Goal: Task Accomplishment & Management: Use online tool/utility

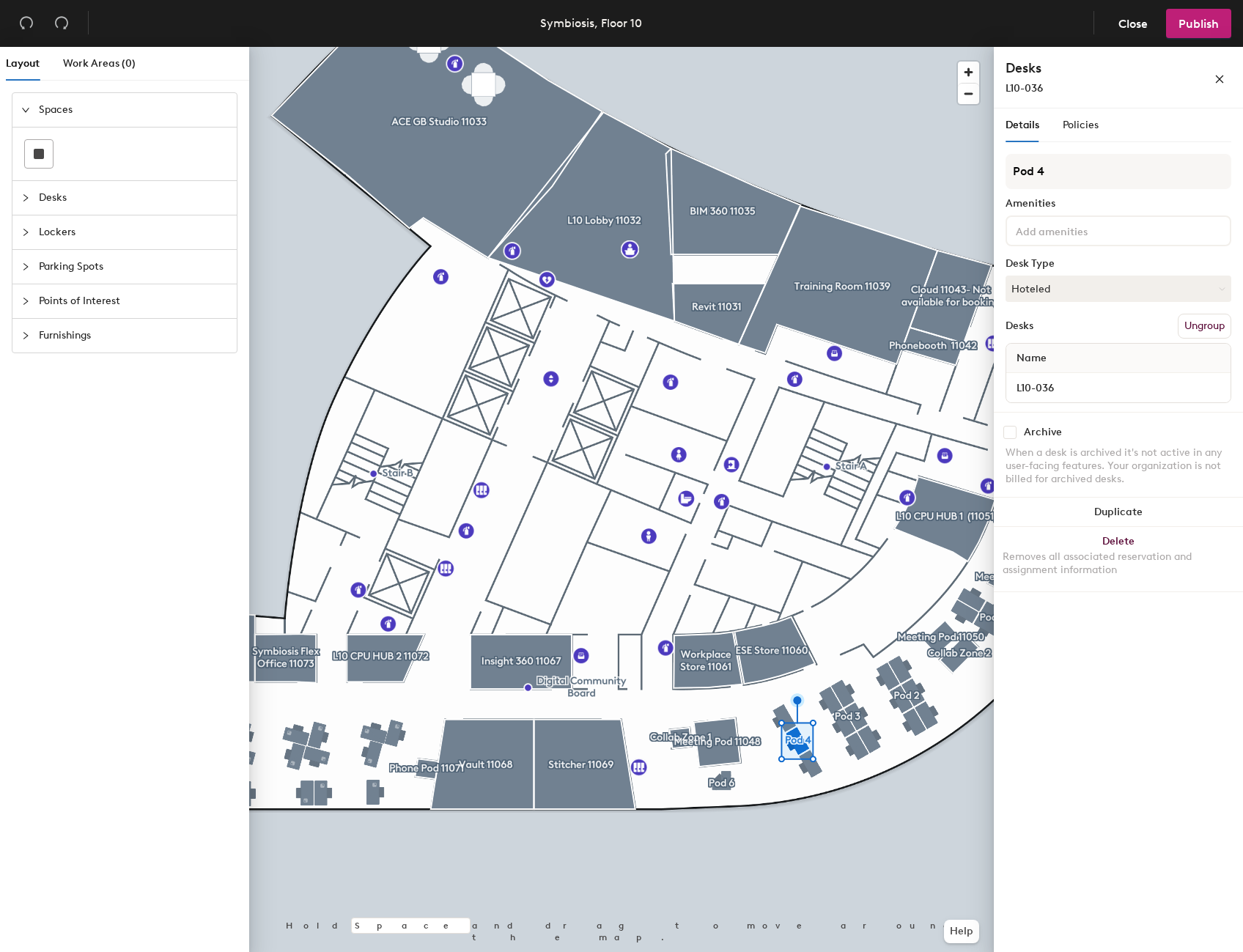
click at [1038, 239] on input at bounding box center [1079, 230] width 132 height 18
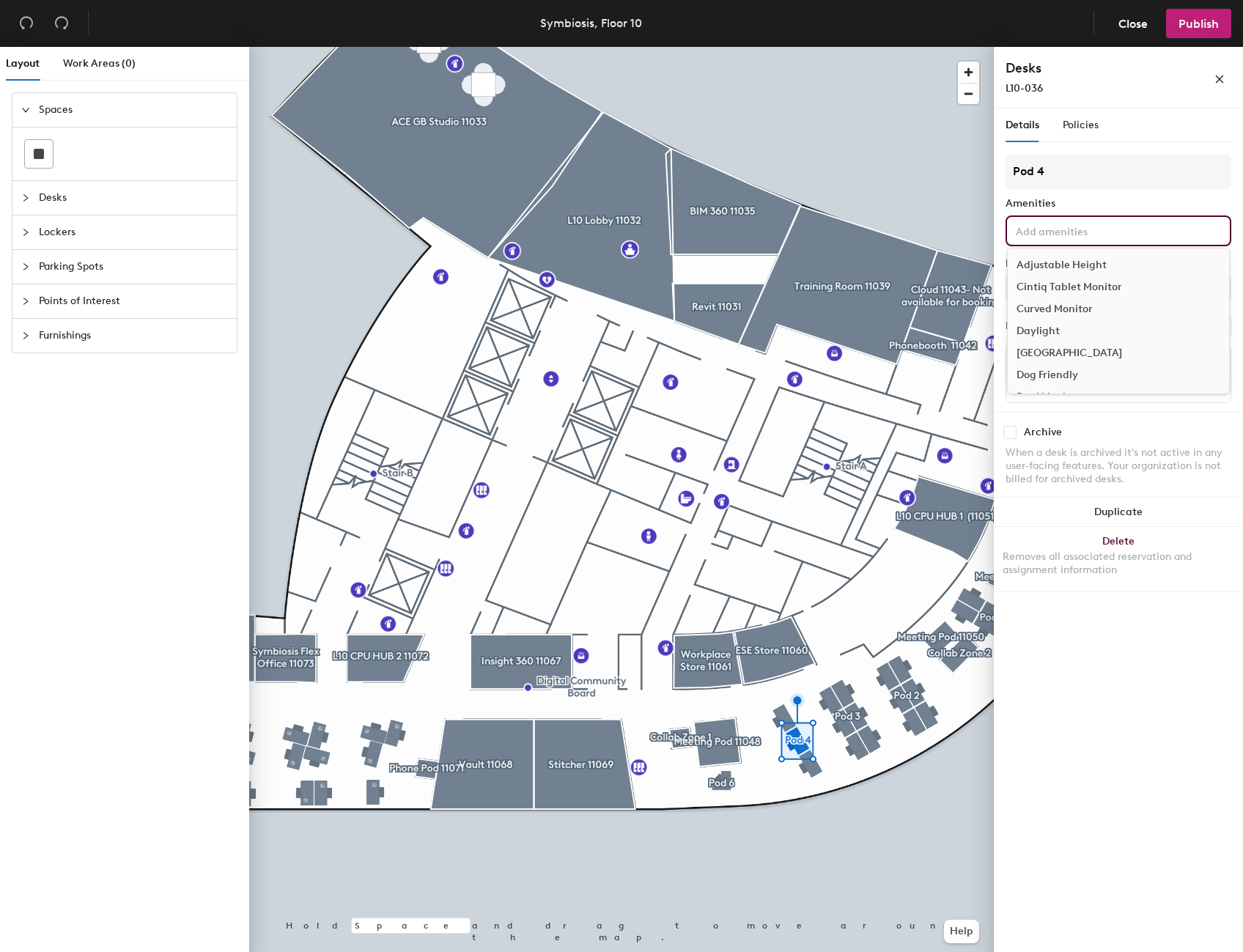
click at [1079, 314] on div "Curved Monitor" at bounding box center [1118, 309] width 221 height 22
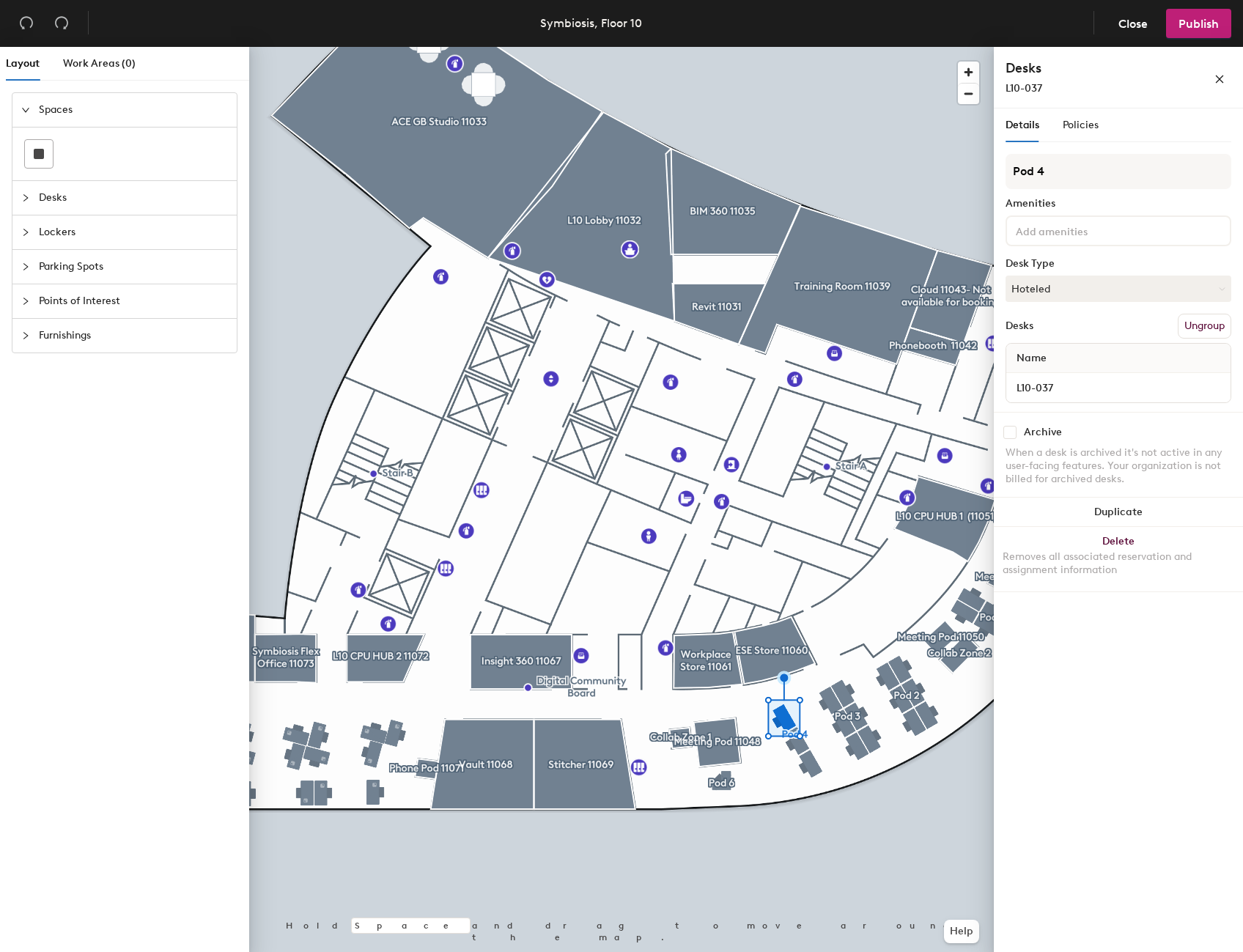
click at [1088, 235] on input at bounding box center [1079, 230] width 132 height 18
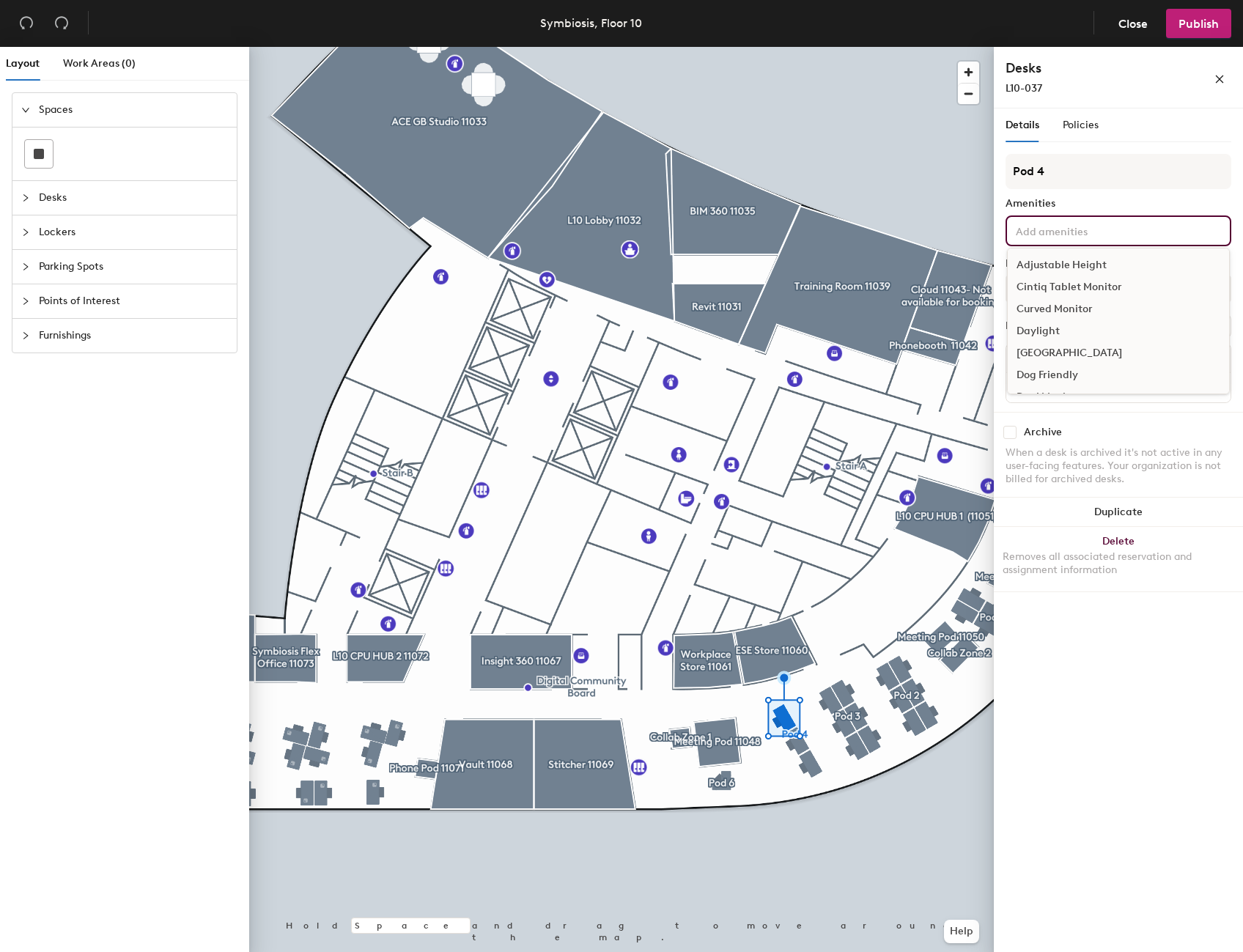
click at [1063, 313] on div "Curved Monitor" at bounding box center [1118, 309] width 221 height 22
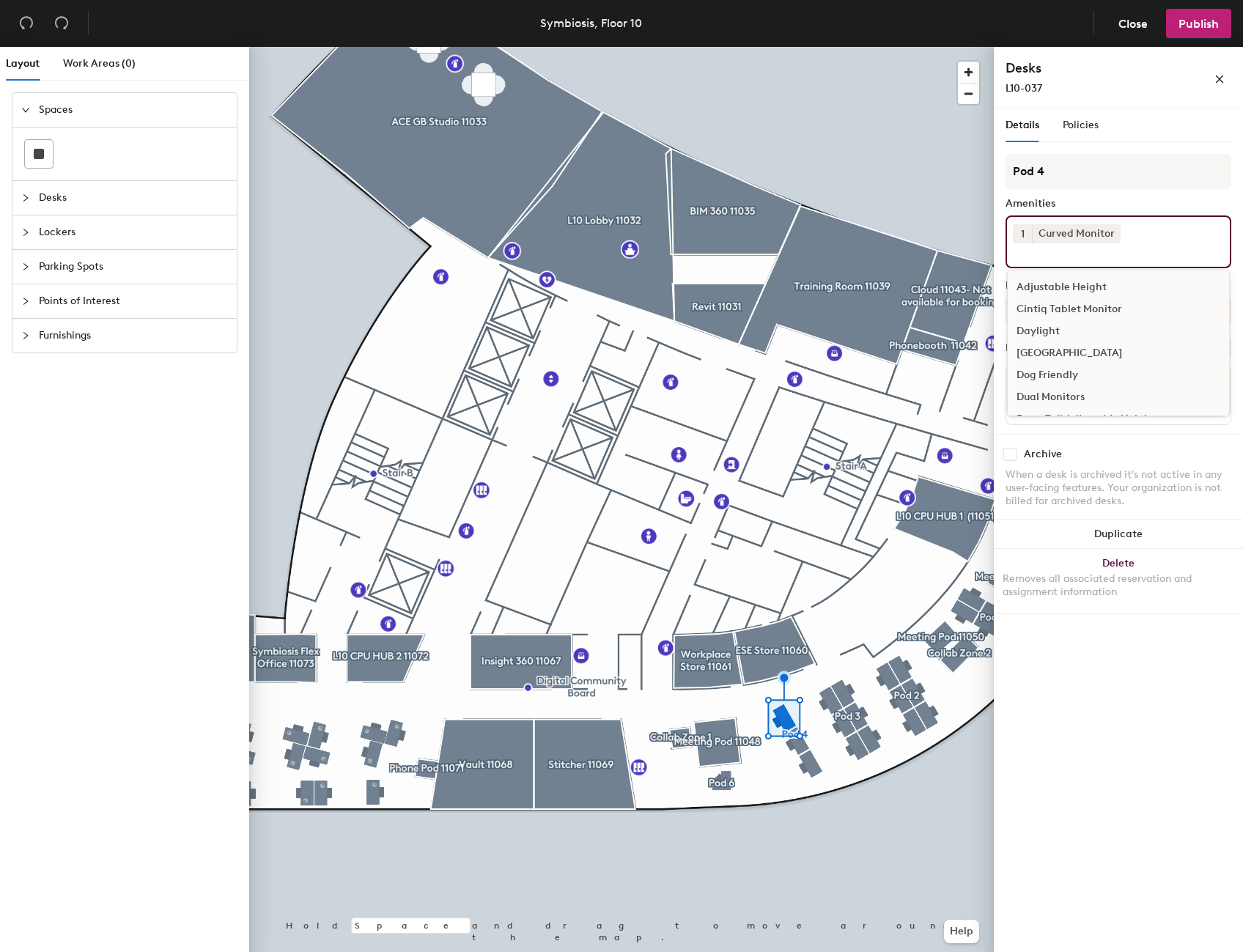
click at [1087, 290] on div "Adjustable Height" at bounding box center [1118, 287] width 221 height 22
click at [1072, 264] on div "1 Curved Monitor Adjustable Height Cintiq Tablet Monitor Daylight Docking Stati…" at bounding box center [1119, 242] width 226 height 53
click at [1085, 284] on div "Adjustable Height" at bounding box center [1118, 287] width 221 height 22
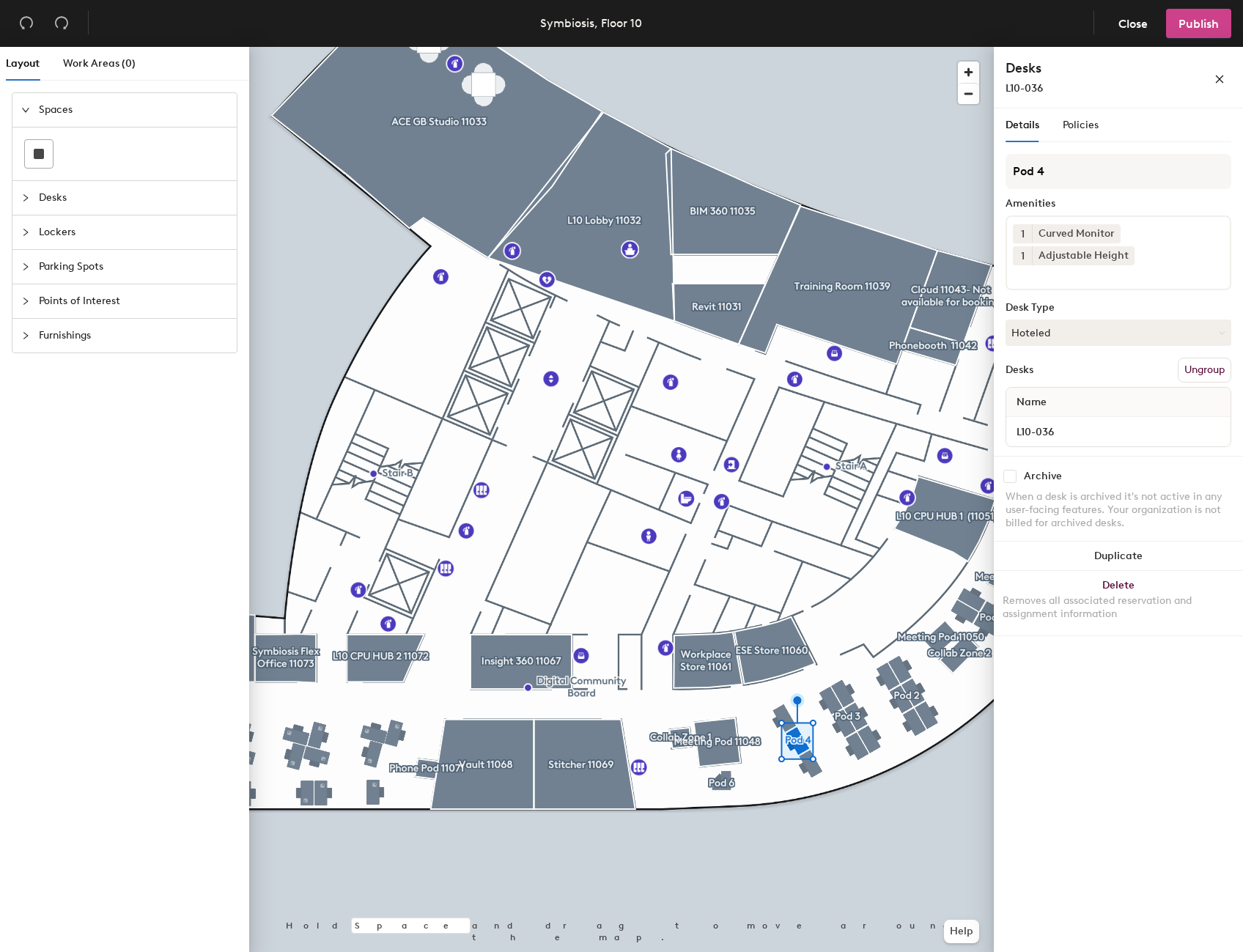
click at [1203, 30] on span "Publish" at bounding box center [1199, 24] width 40 height 14
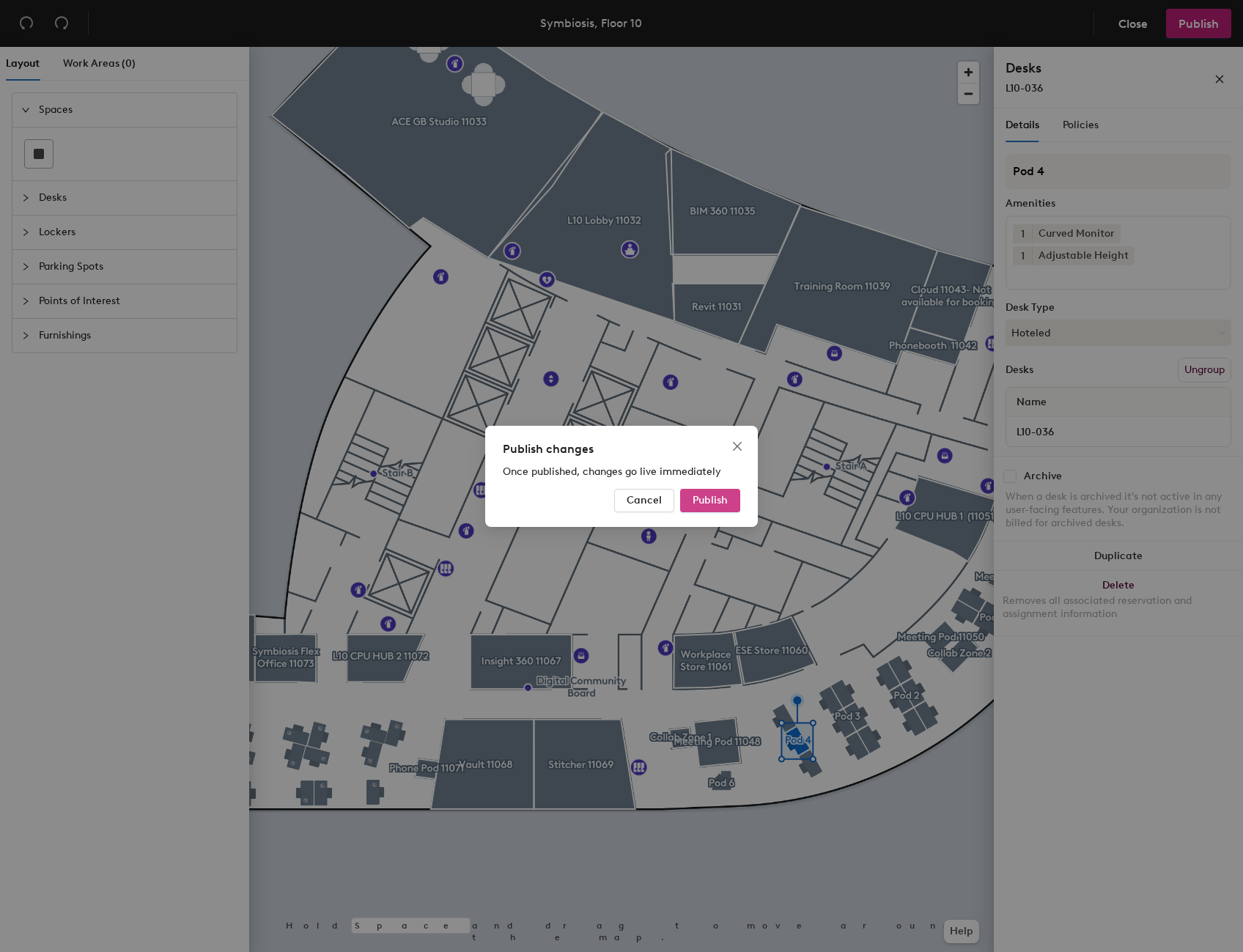
click at [719, 500] on span "Publish" at bounding box center [709, 500] width 35 height 12
